Goal: Information Seeking & Learning: Learn about a topic

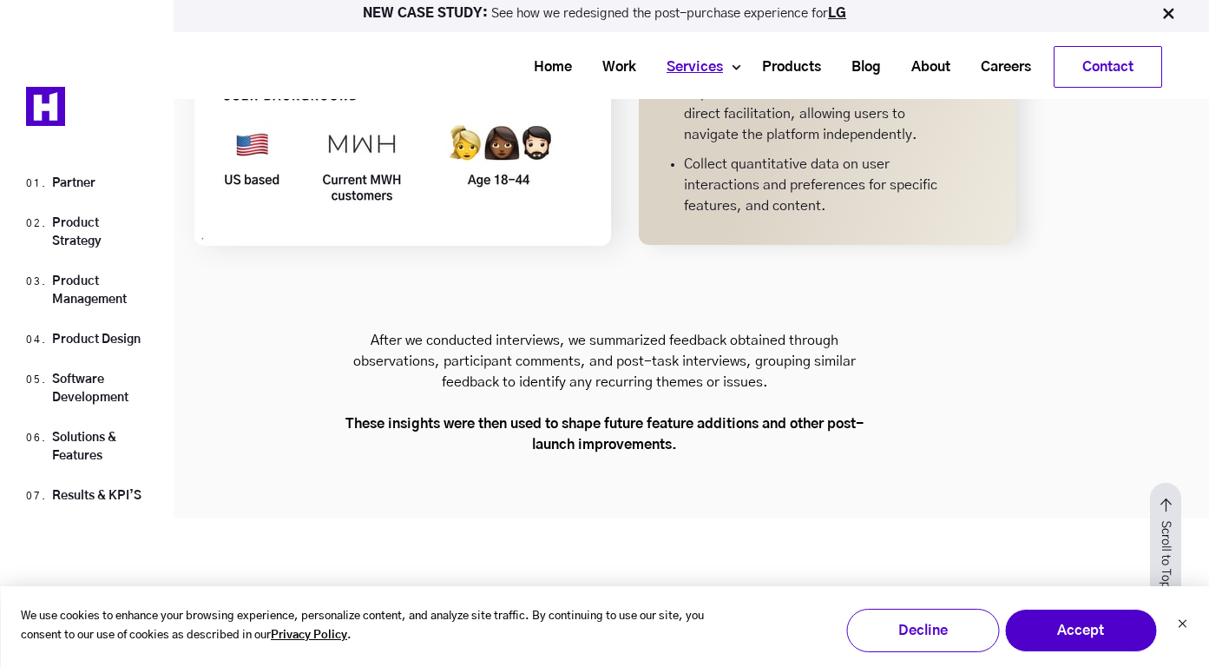
scroll to position [13584, 0]
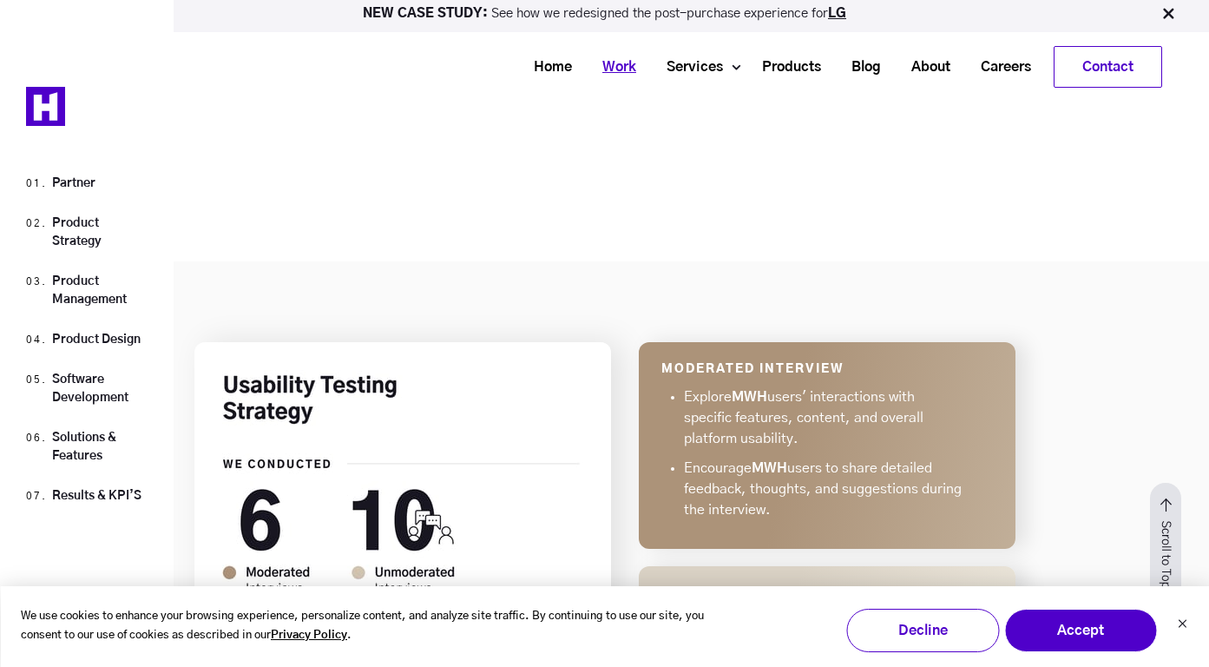
click at [607, 77] on link "Work" at bounding box center [613, 67] width 64 height 32
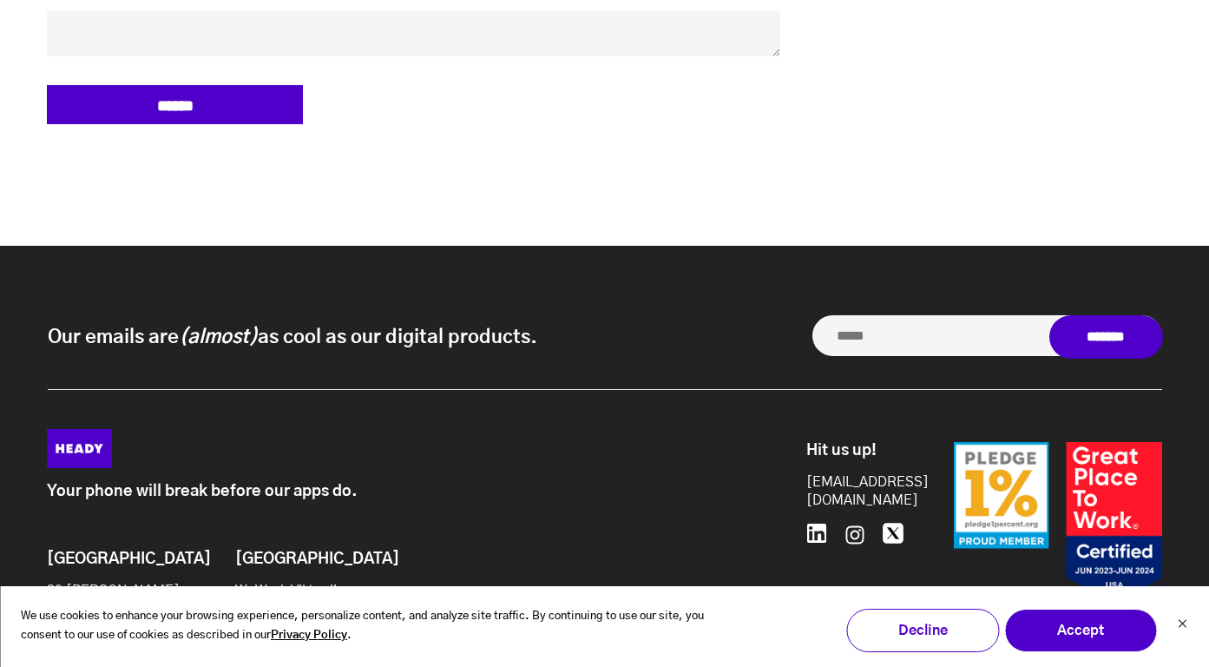
scroll to position [13192, 0]
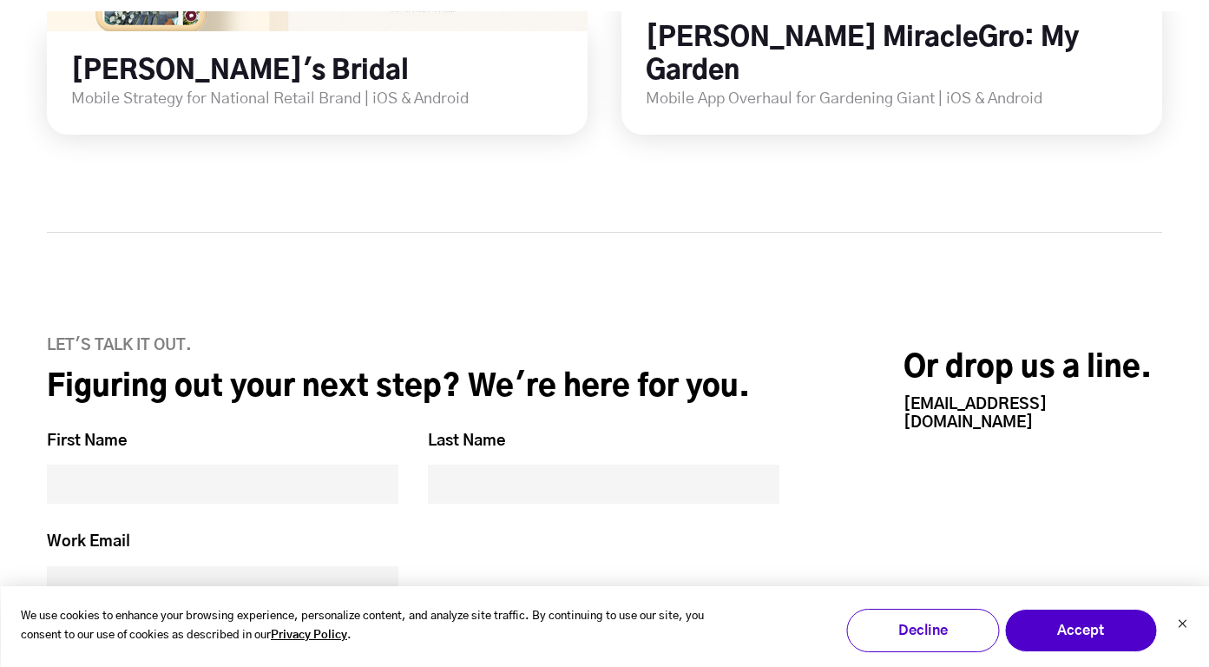
scroll to position [3360, 0]
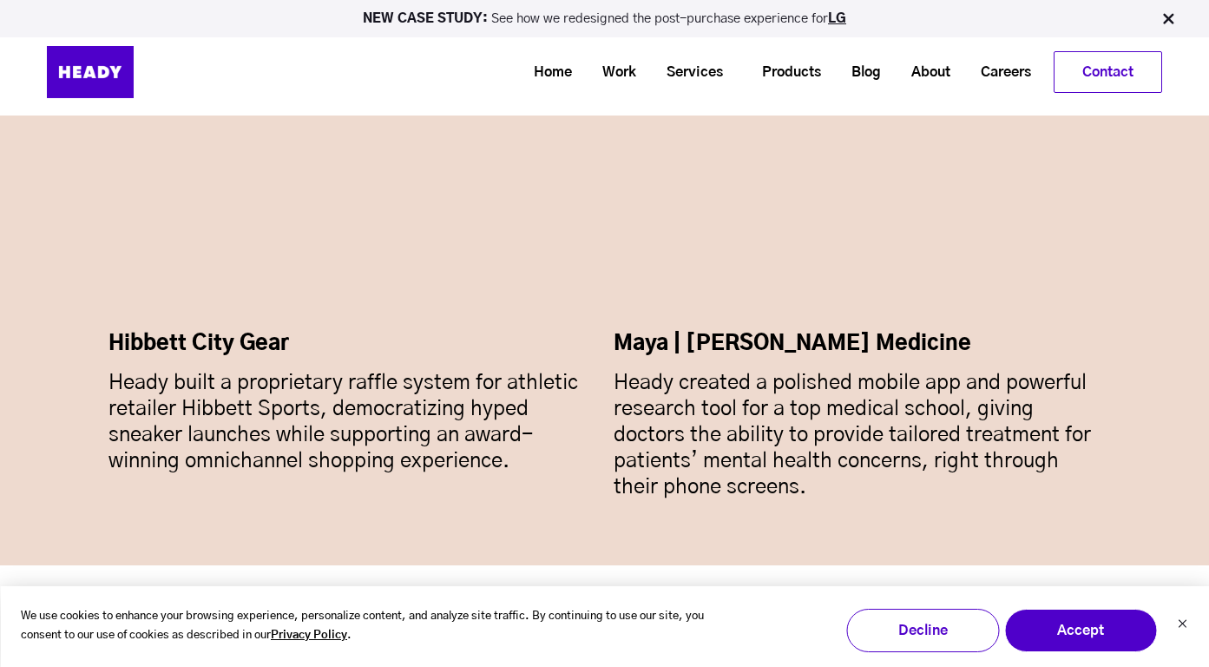
scroll to position [12560, 0]
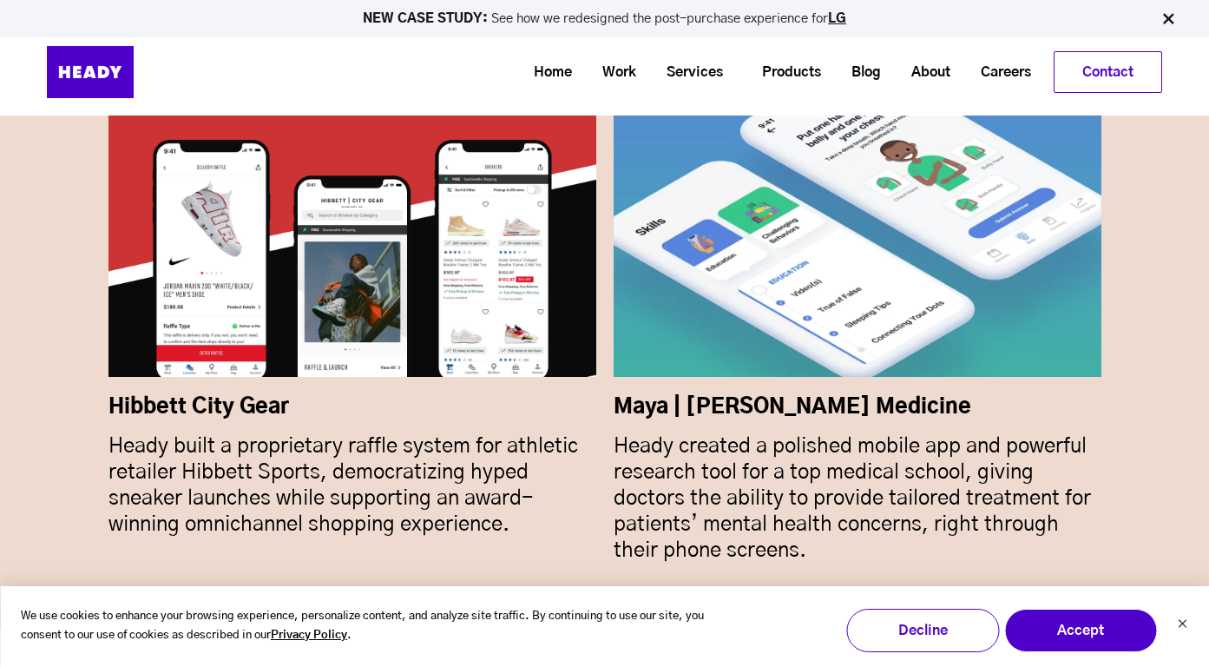
click at [757, 245] on div at bounding box center [856, 220] width 585 height 375
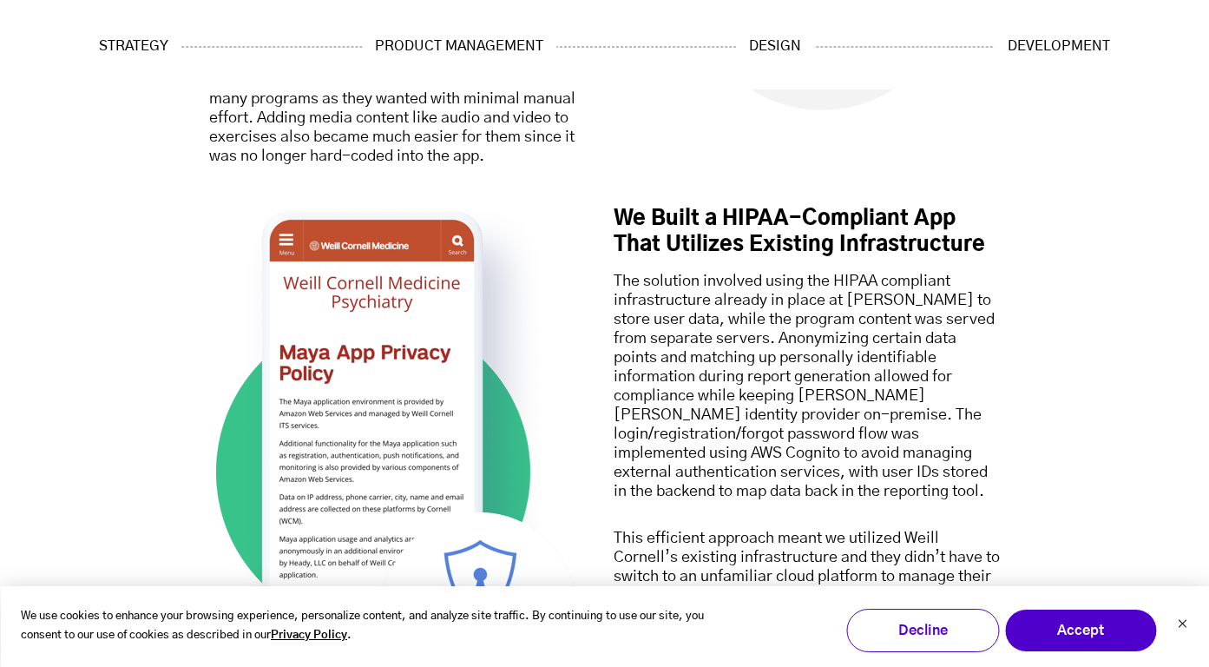
scroll to position [12546, 0]
